Goal: Complete application form

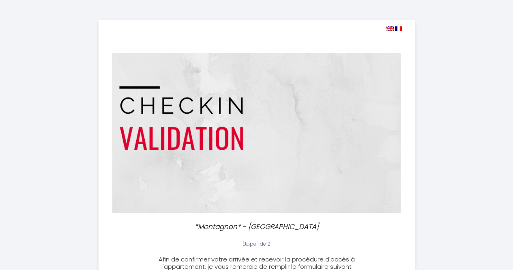
select select
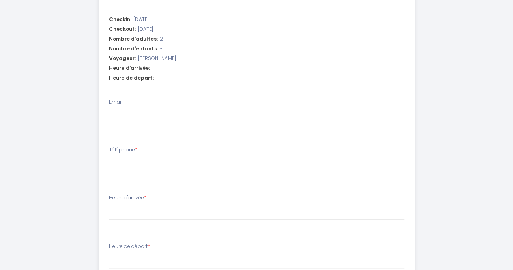
scroll to position [286, 0]
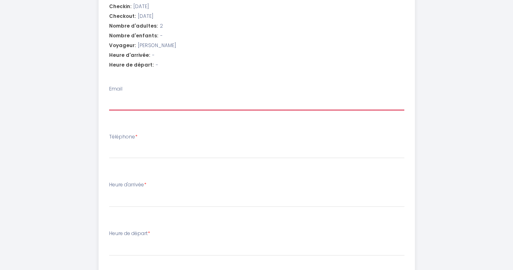
click at [155, 103] on input "Email" at bounding box center [256, 103] width 295 height 15
type input "[EMAIL_ADDRESS][DOMAIN_NAME]"
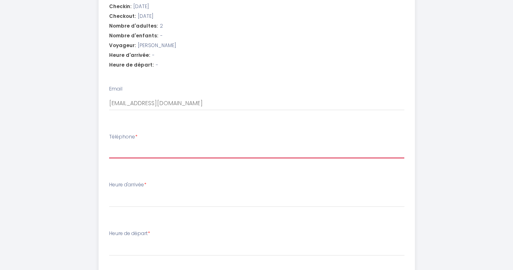
type input "0685918236"
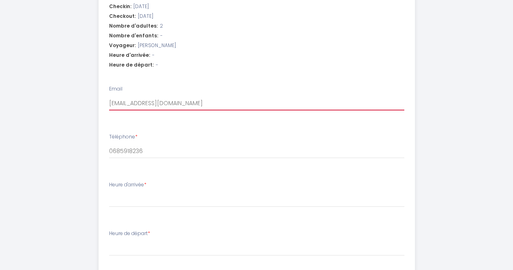
select select
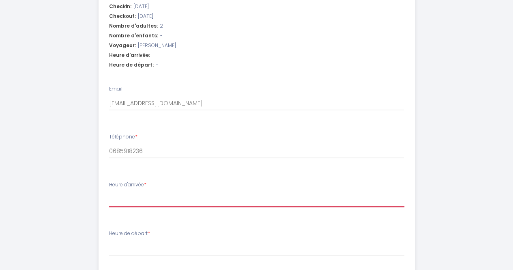
click at [131, 198] on select "16:00 16:30 17:00 17:30 18:00 18:30 19:00 19:30 20:00 20:30 21:00 21:30 22:00 2…" at bounding box center [256, 198] width 295 height 15
select select "17:00"
click at [109, 191] on select "16:00 16:30 17:00 17:30 18:00 18:30 19:00 19:30 20:00 20:30 21:00 21:30 22:00 2…" at bounding box center [256, 198] width 295 height 15
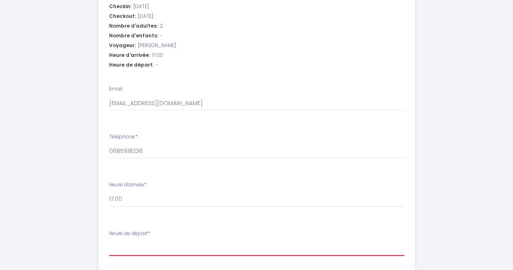
click at [132, 249] on select "00:00 00:30 01:00 01:30 02:00 02:30 03:00 03:30 04:00 04:30 05:00 05:30 06:00 0…" at bounding box center [256, 247] width 295 height 15
select select "09:00"
click at [109, 240] on select "00:00 00:30 01:00 01:30 02:00 02:30 03:00 03:30 04:00 04:30 05:00 05:30 06:00 0…" at bounding box center [256, 247] width 295 height 15
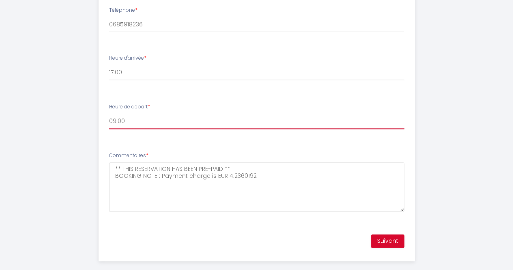
scroll to position [419, 0]
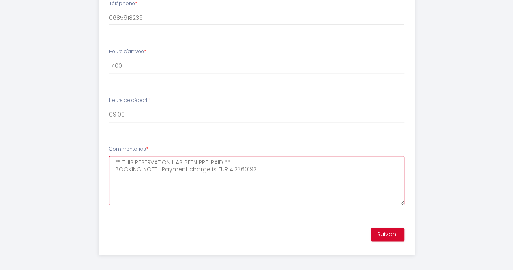
click at [123, 163] on textarea "** THIS RESERVATION HAS BEEN PRE-PAID ** BOOKING NOTE : Payment charge is EUR 4…" at bounding box center [256, 180] width 295 height 49
click at [124, 162] on textarea "** [PERSON_NAME] déjà séjourné chez vous et y revenons avec plaisir!" at bounding box center [256, 180] width 295 height 49
type textarea "avons déjà séjourné chez vous et y revenons avec plaisir!"
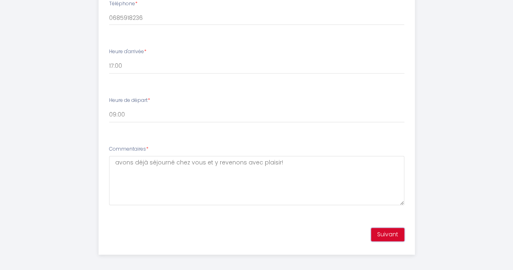
click at [393, 236] on button "Suivant" at bounding box center [387, 234] width 33 height 14
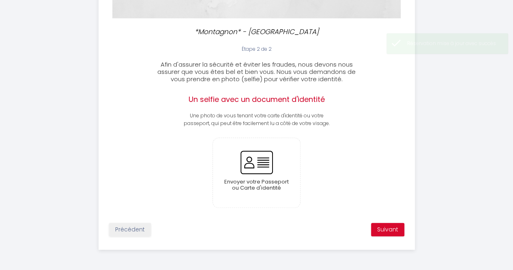
scroll to position [190, 0]
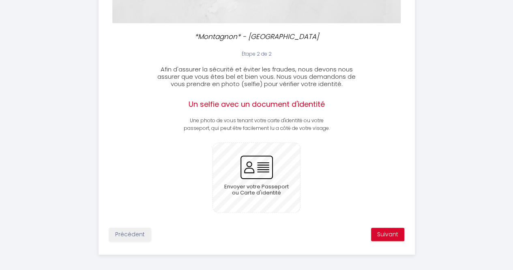
click at [260, 172] on input "file" at bounding box center [256, 177] width 87 height 69
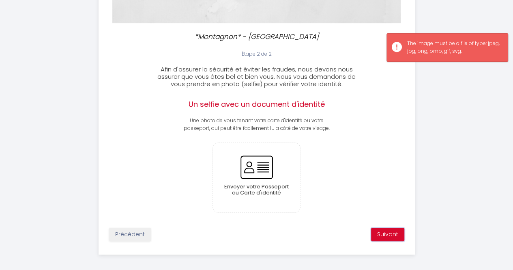
click at [388, 234] on button "Suivant" at bounding box center [387, 234] width 33 height 14
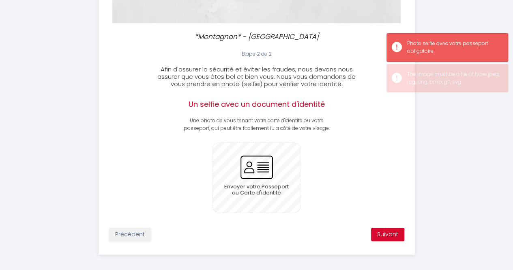
click at [262, 172] on input "file" at bounding box center [256, 177] width 87 height 69
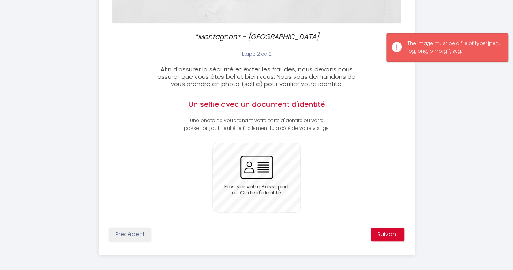
click at [244, 155] on input "file" at bounding box center [256, 177] width 87 height 69
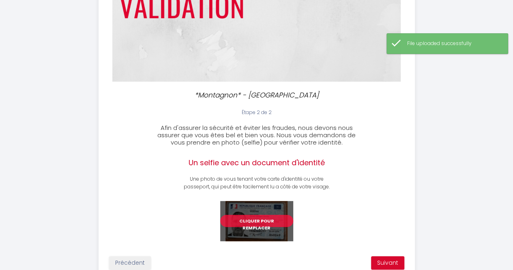
scroll to position [164, 0]
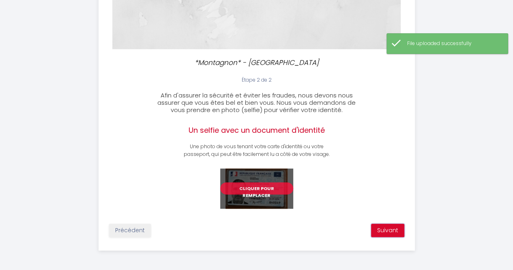
click at [389, 229] on button "Suivant" at bounding box center [387, 230] width 33 height 14
